Goal: Information Seeking & Learning: Learn about a topic

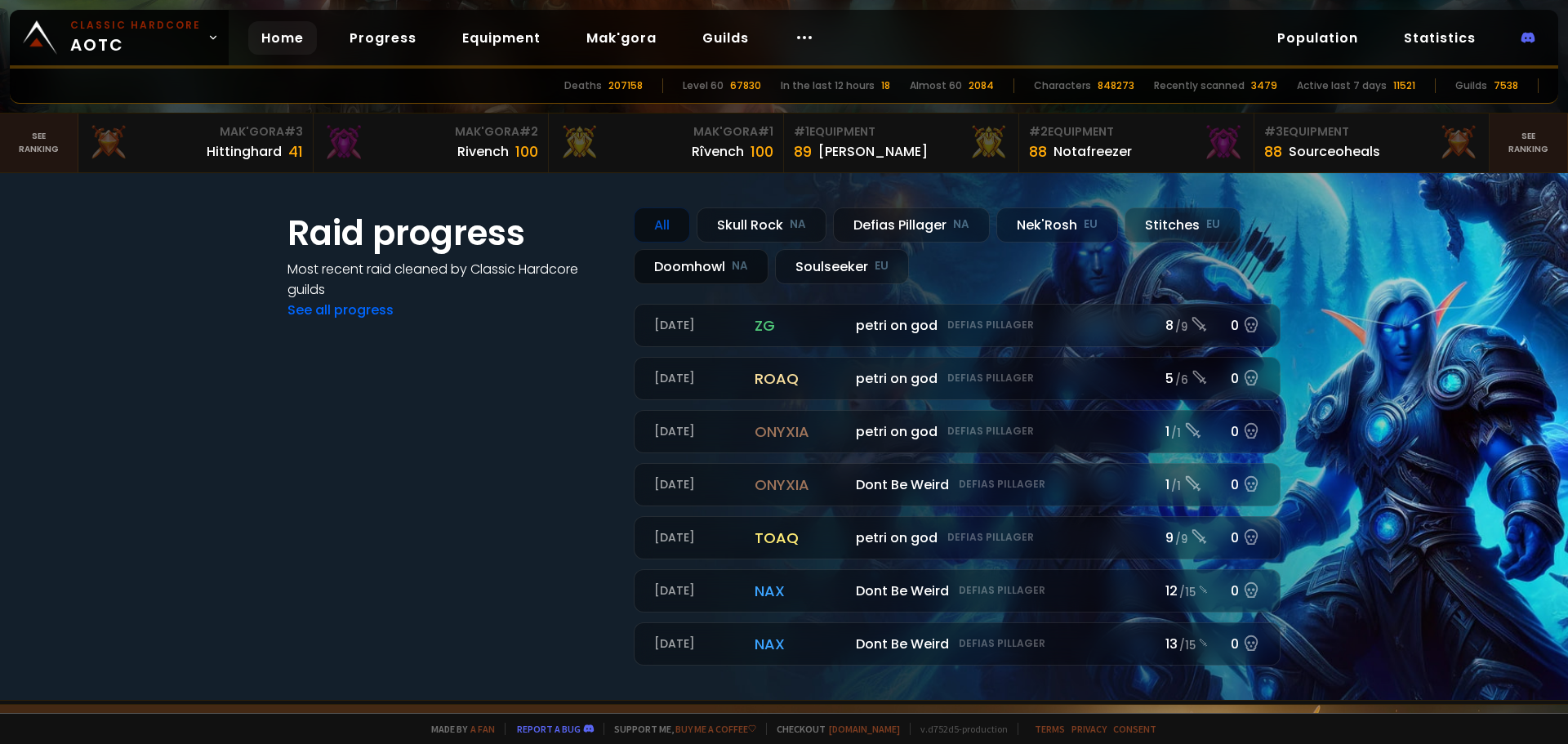
scroll to position [490, 0]
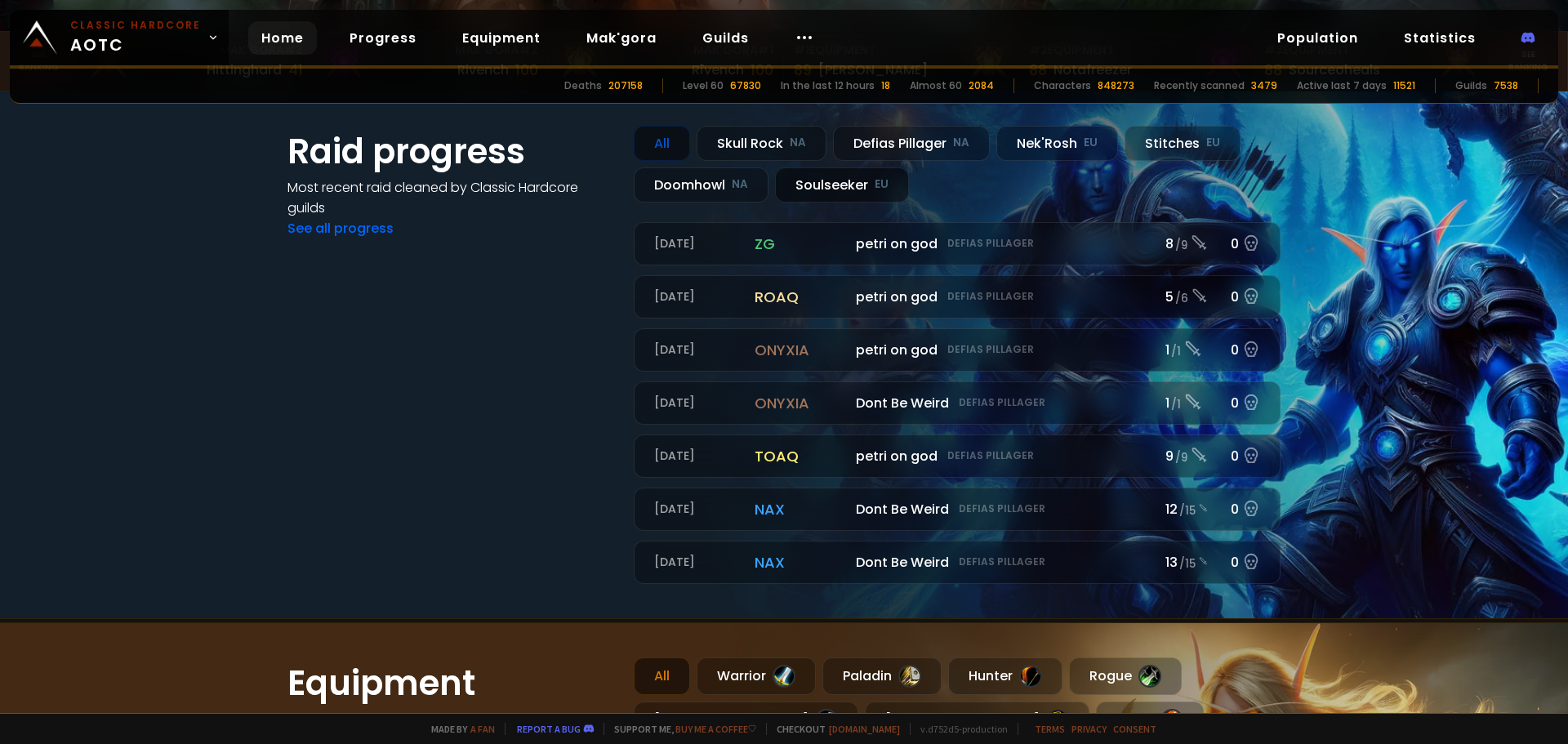
click at [859, 191] on div "Soulseeker EU" at bounding box center [842, 184] width 134 height 36
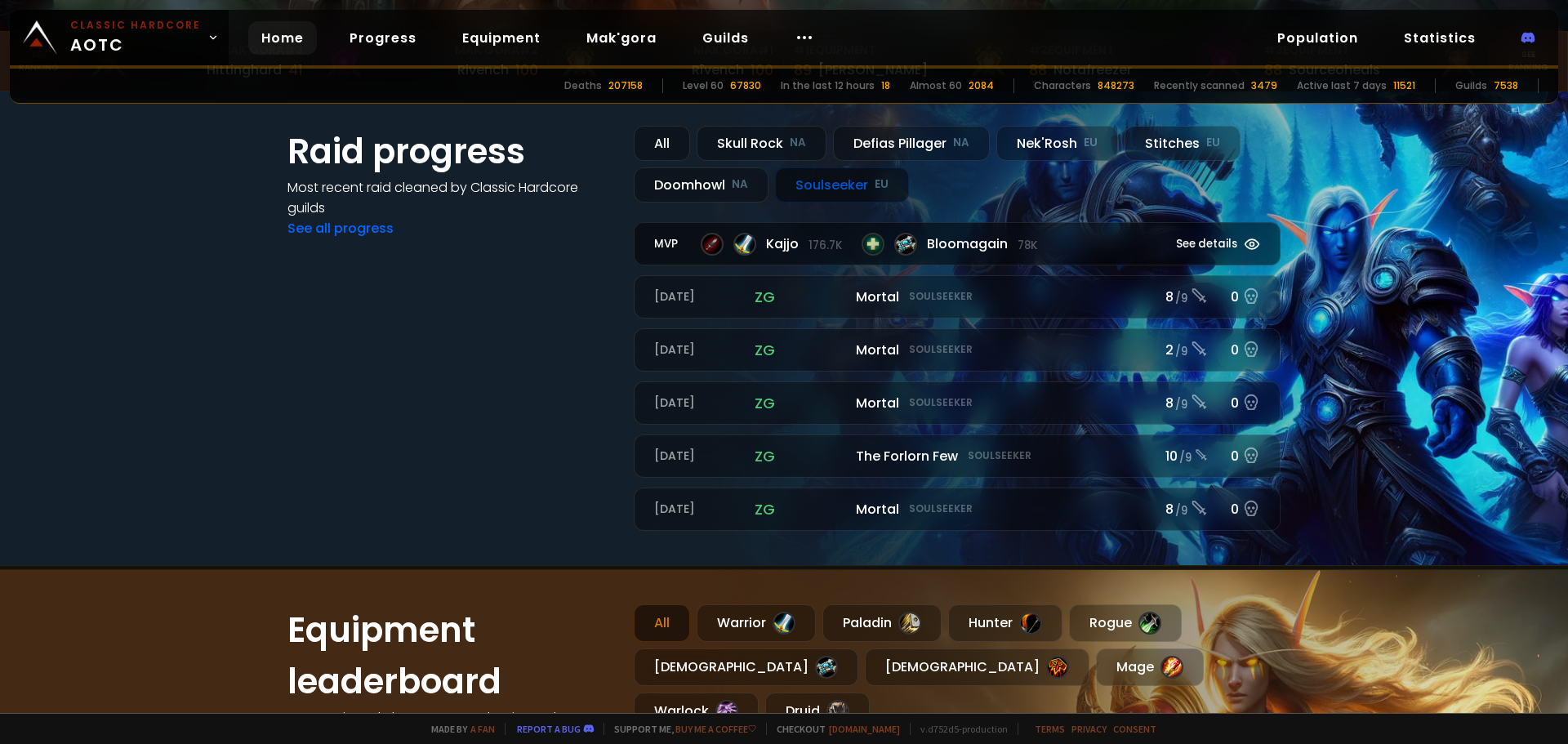
click at [1006, 251] on span "Bloomagain 78k" at bounding box center [982, 244] width 110 height 21
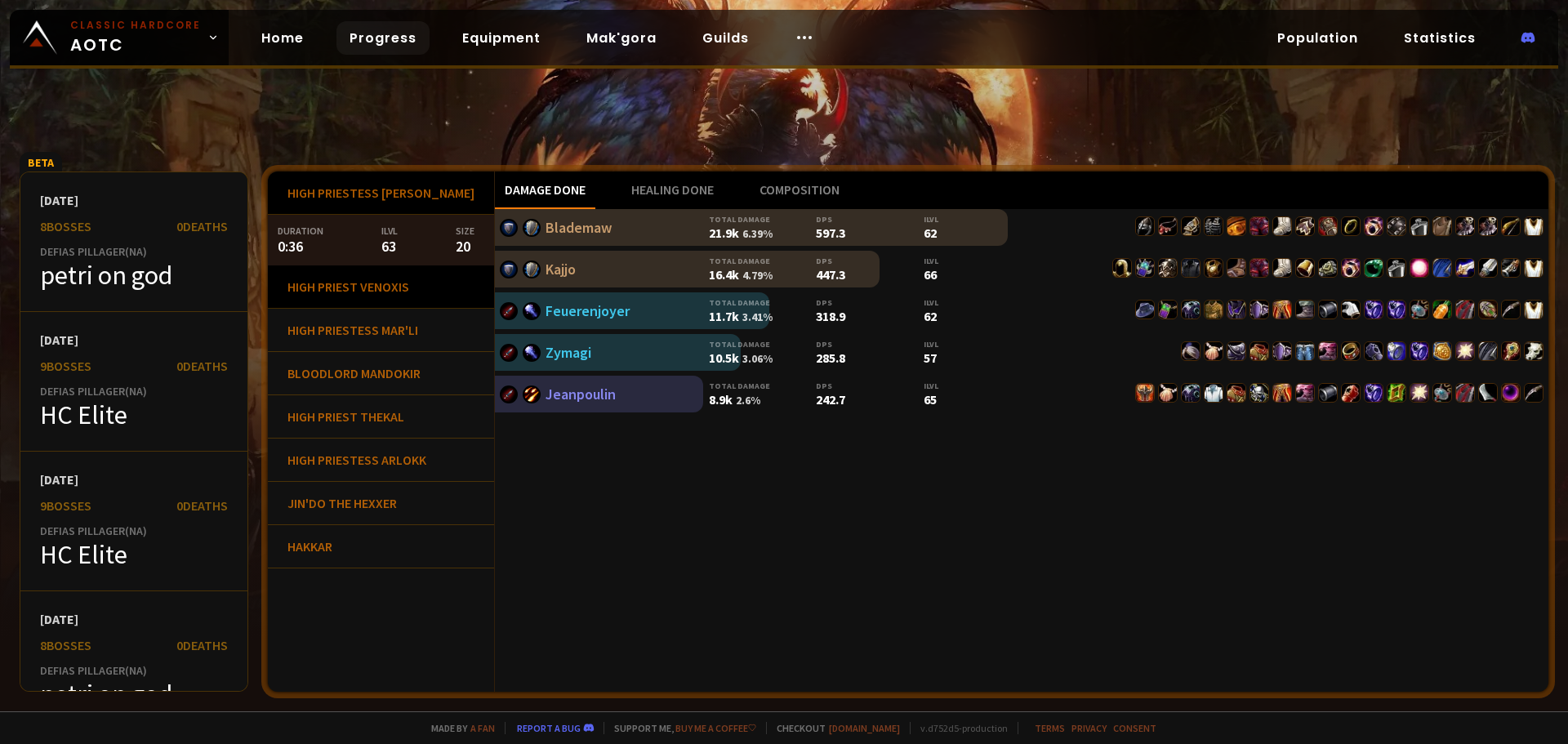
click at [384, 285] on div "High Priest Venoxis" at bounding box center [380, 287] width 226 height 43
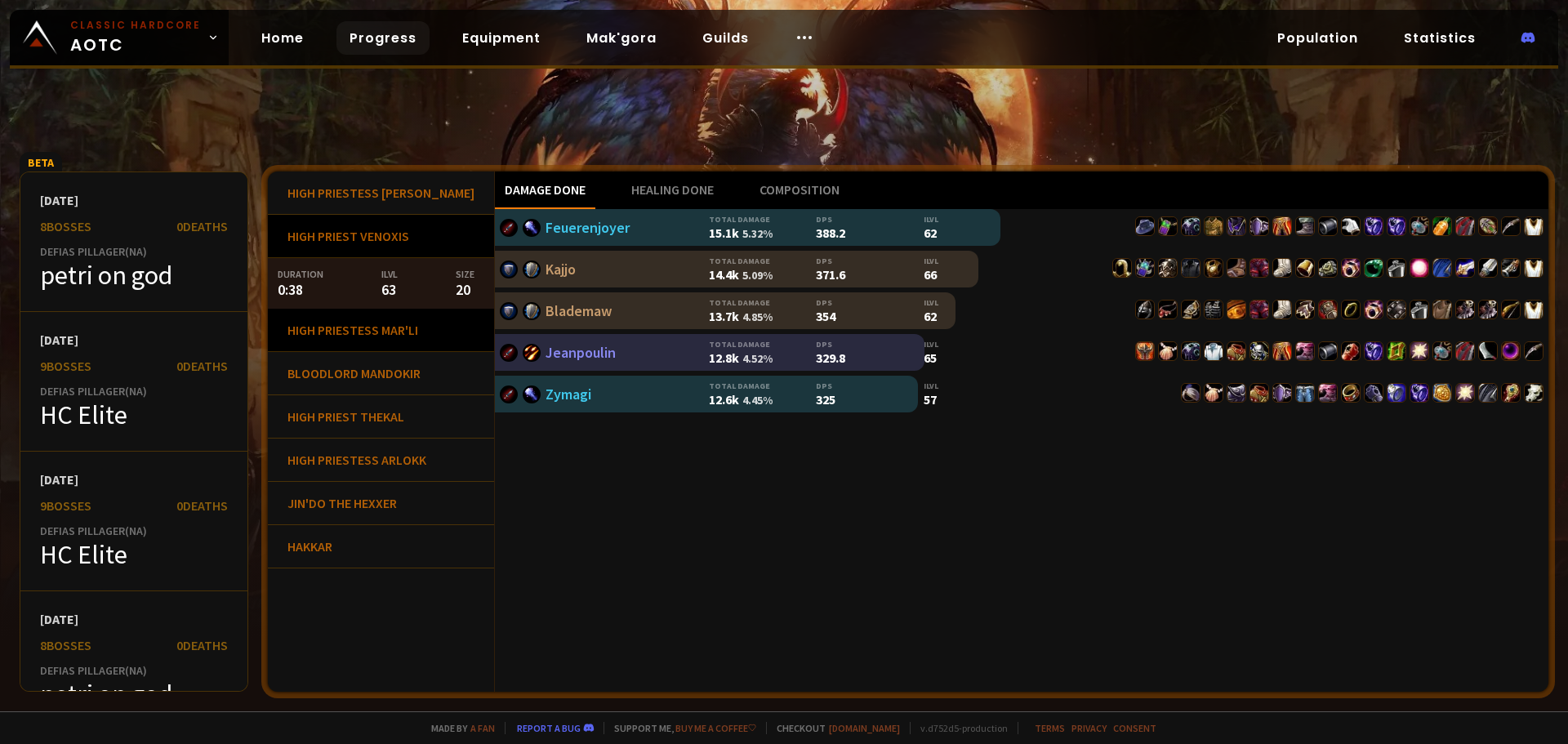
click at [381, 337] on div "High Priestess Mar'li" at bounding box center [380, 330] width 226 height 43
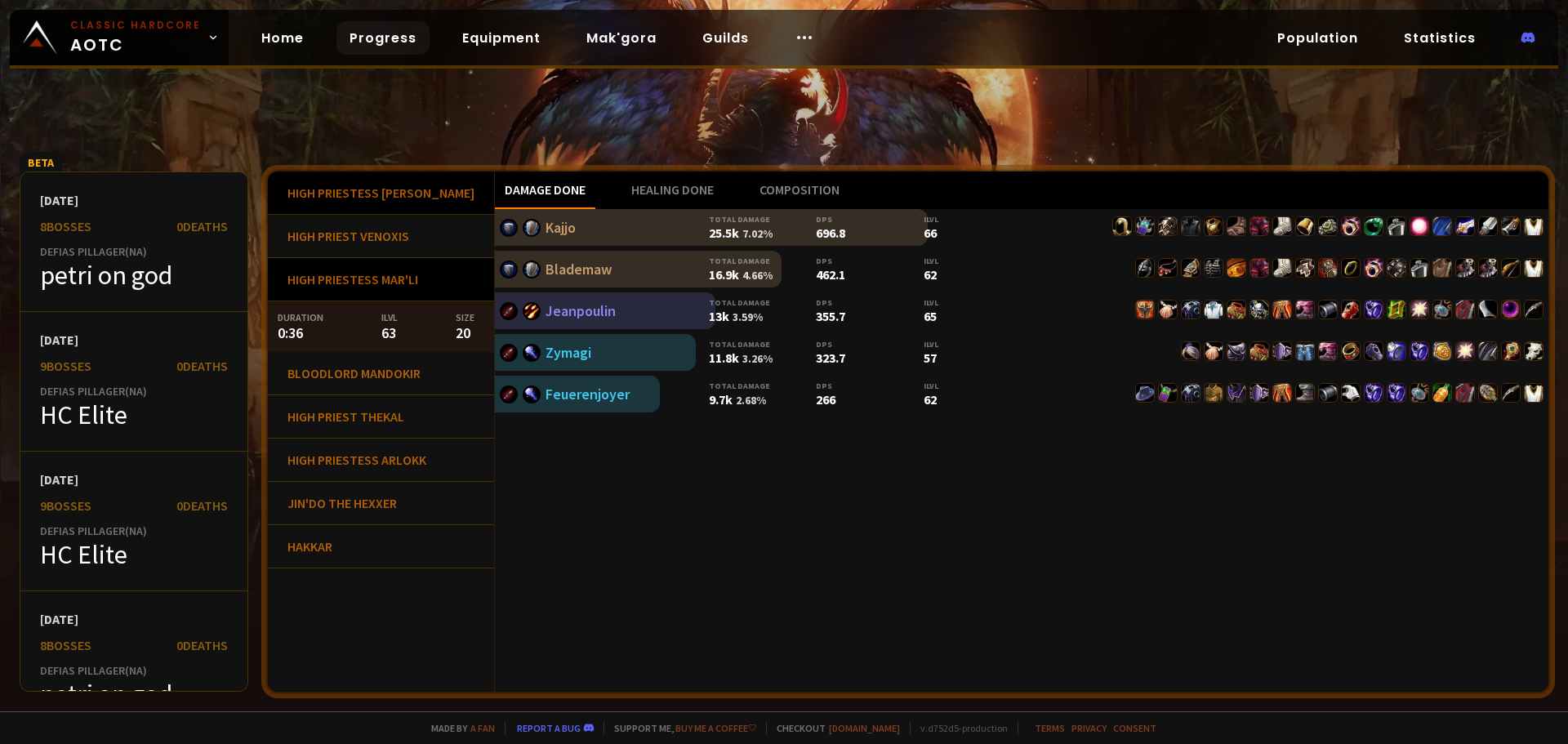
click at [380, 185] on div "High Priestess [PERSON_NAME]" at bounding box center [380, 193] width 226 height 43
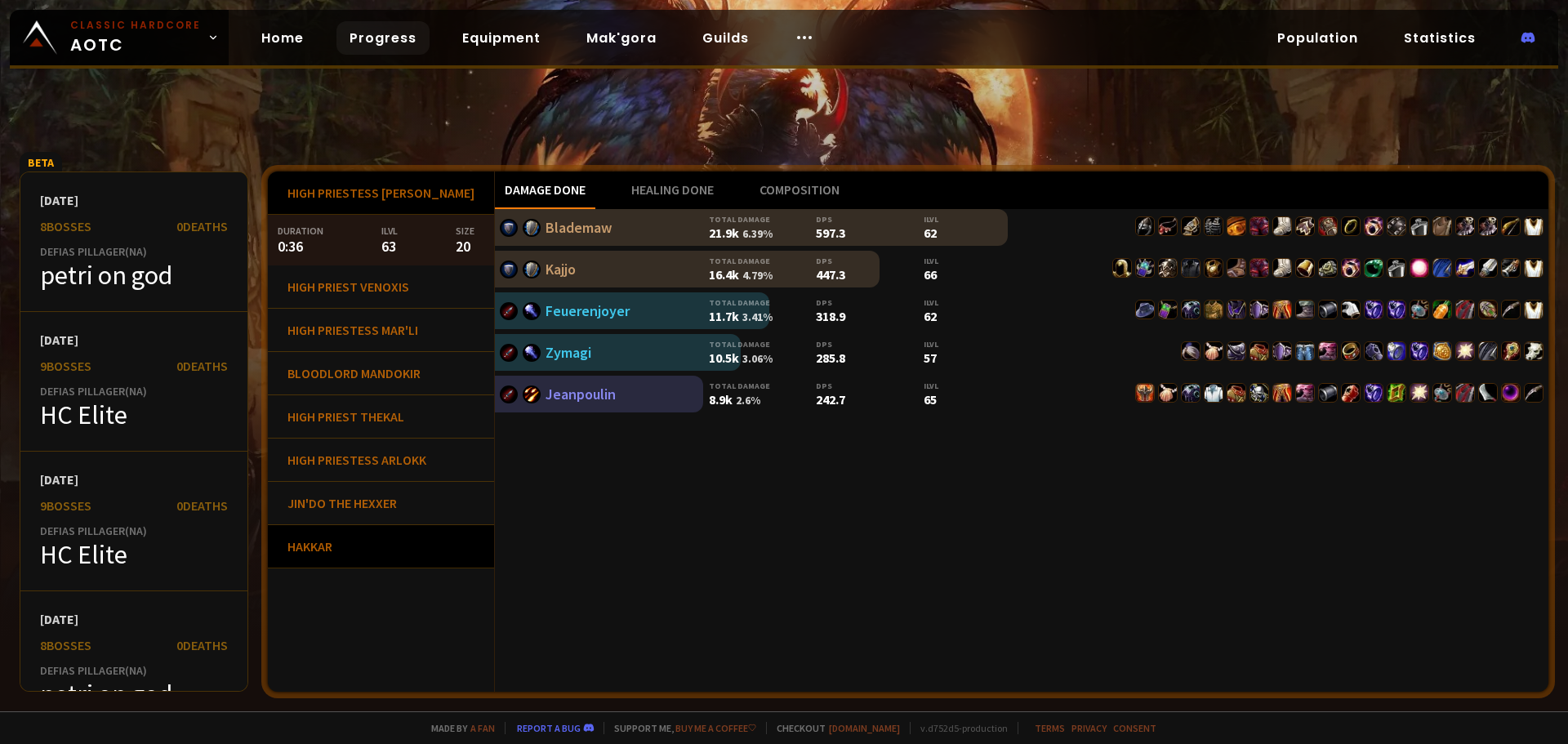
click at [347, 556] on div "Hakkar" at bounding box center [380, 547] width 226 height 43
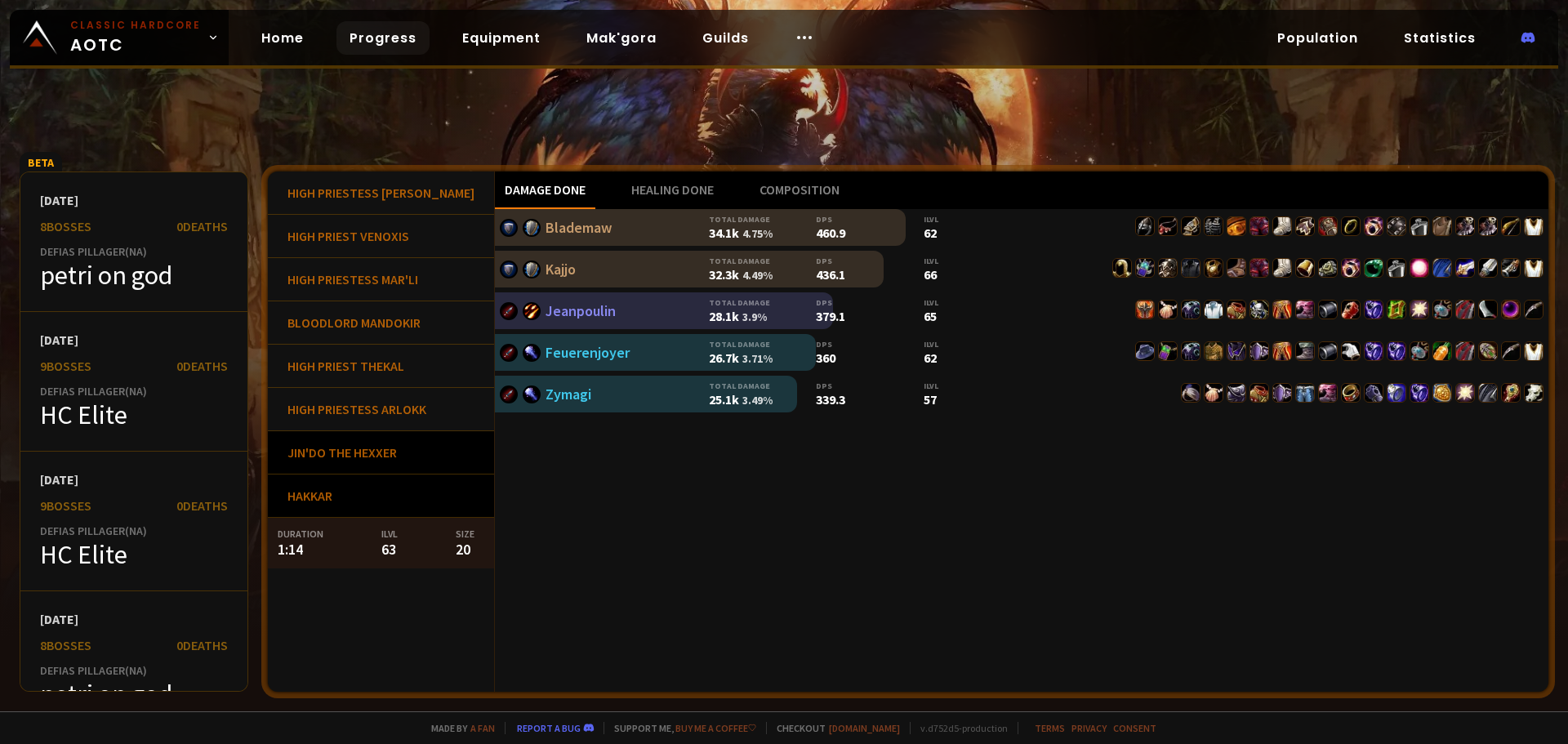
click at [370, 453] on div "Jin'do the Hexxer" at bounding box center [380, 453] width 226 height 43
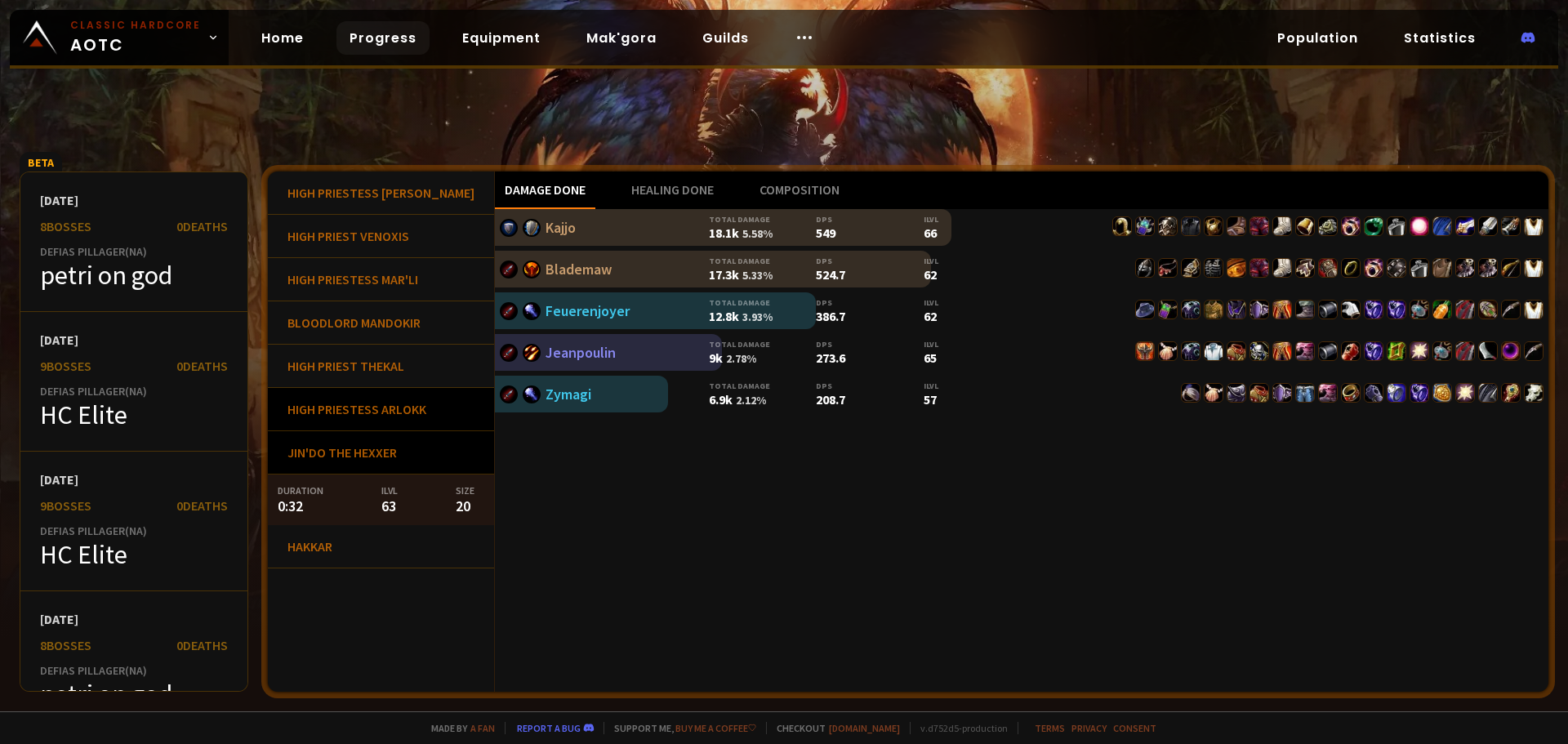
click at [368, 417] on div "High Priestess Arlokk" at bounding box center [380, 410] width 226 height 43
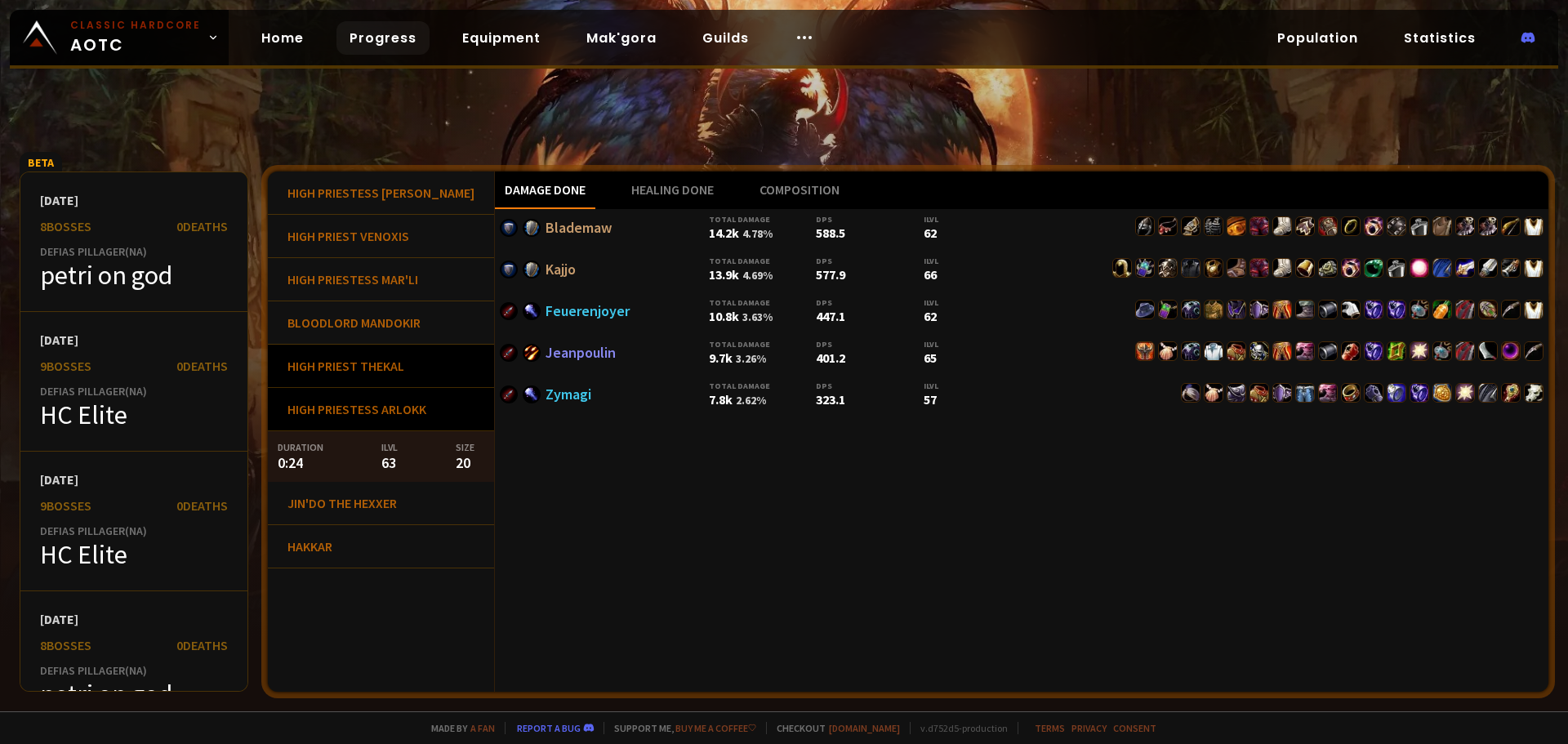
click at [371, 378] on div "High Priest Thekal" at bounding box center [380, 366] width 226 height 43
